Goal: Navigation & Orientation: Find specific page/section

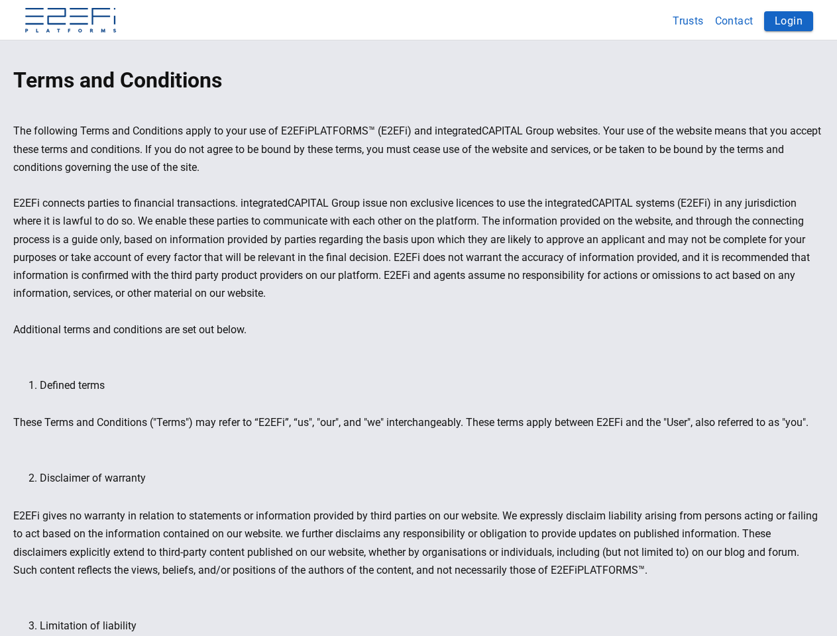
click at [70, 21] on img at bounding box center [70, 21] width 93 height 27
click at [689, 21] on button "Trusts" at bounding box center [689, 21] width 42 height 26
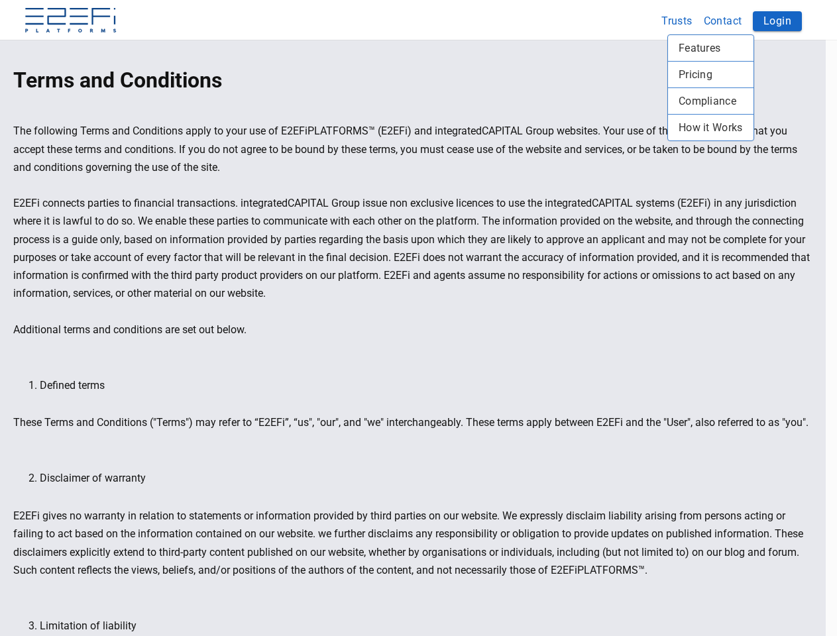
click at [734, 21] on div at bounding box center [418, 318] width 837 height 636
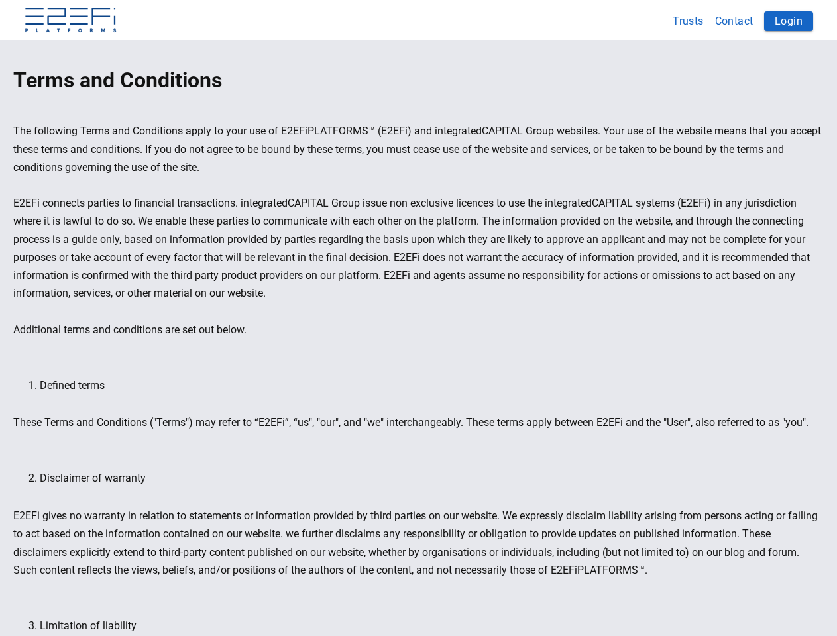
click at [789, 21] on div "Features Pricing Compliance How it Works" at bounding box center [418, 318] width 837 height 636
